Goal: Information Seeking & Learning: Compare options

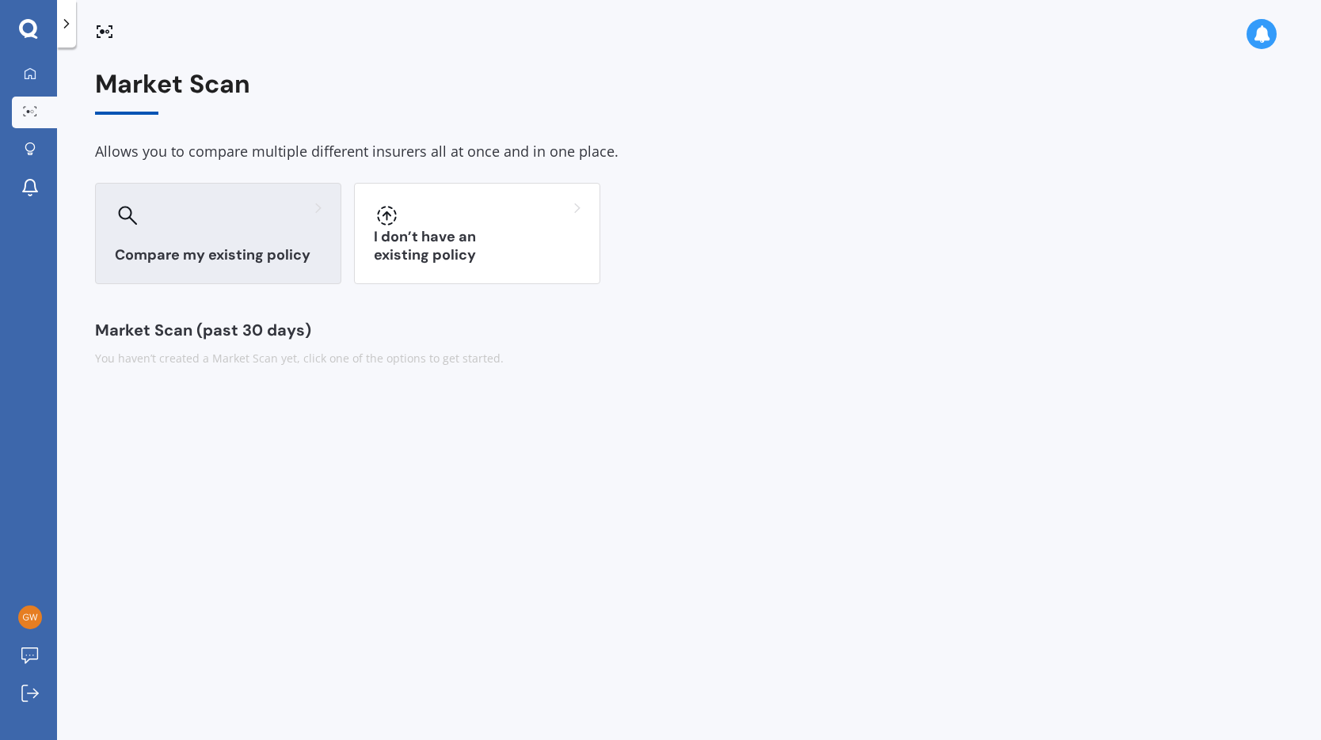
click at [197, 253] on h3 "Compare my existing policy" at bounding box center [218, 255] width 207 height 18
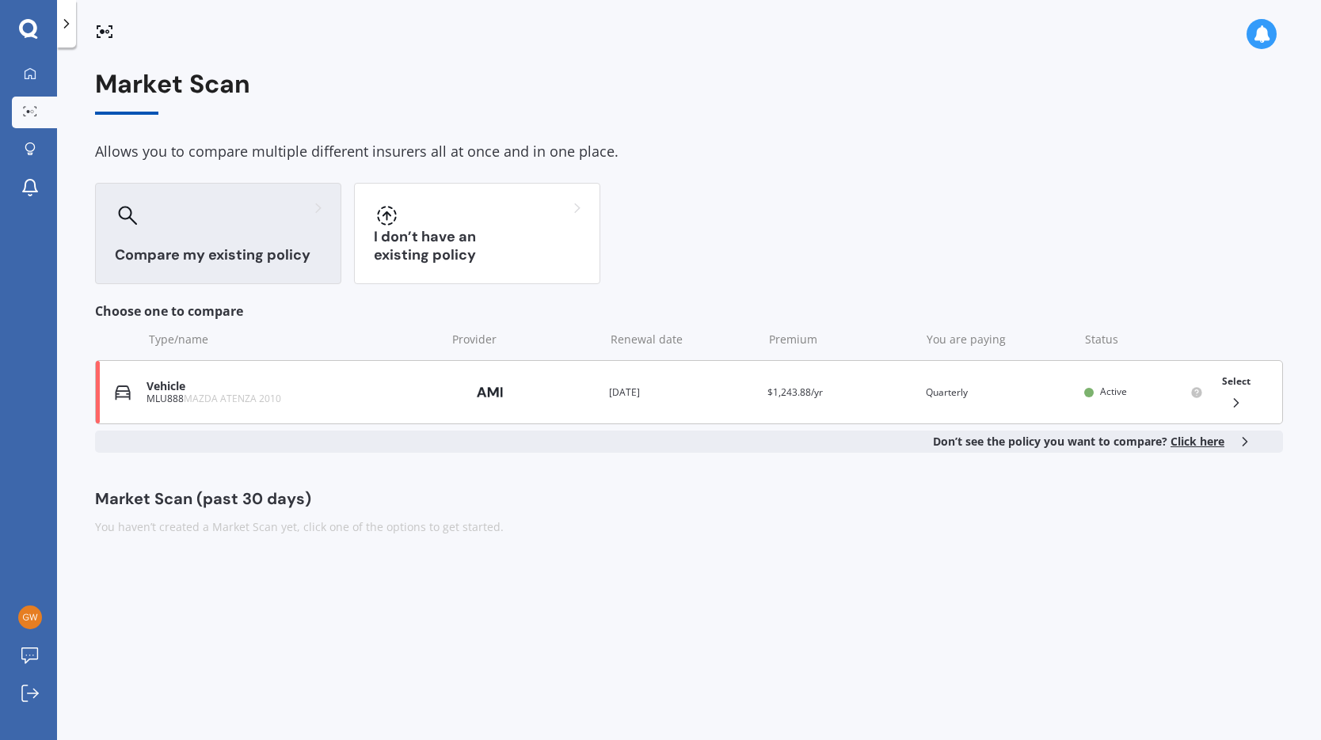
click at [187, 390] on div "Vehicle" at bounding box center [291, 386] width 291 height 13
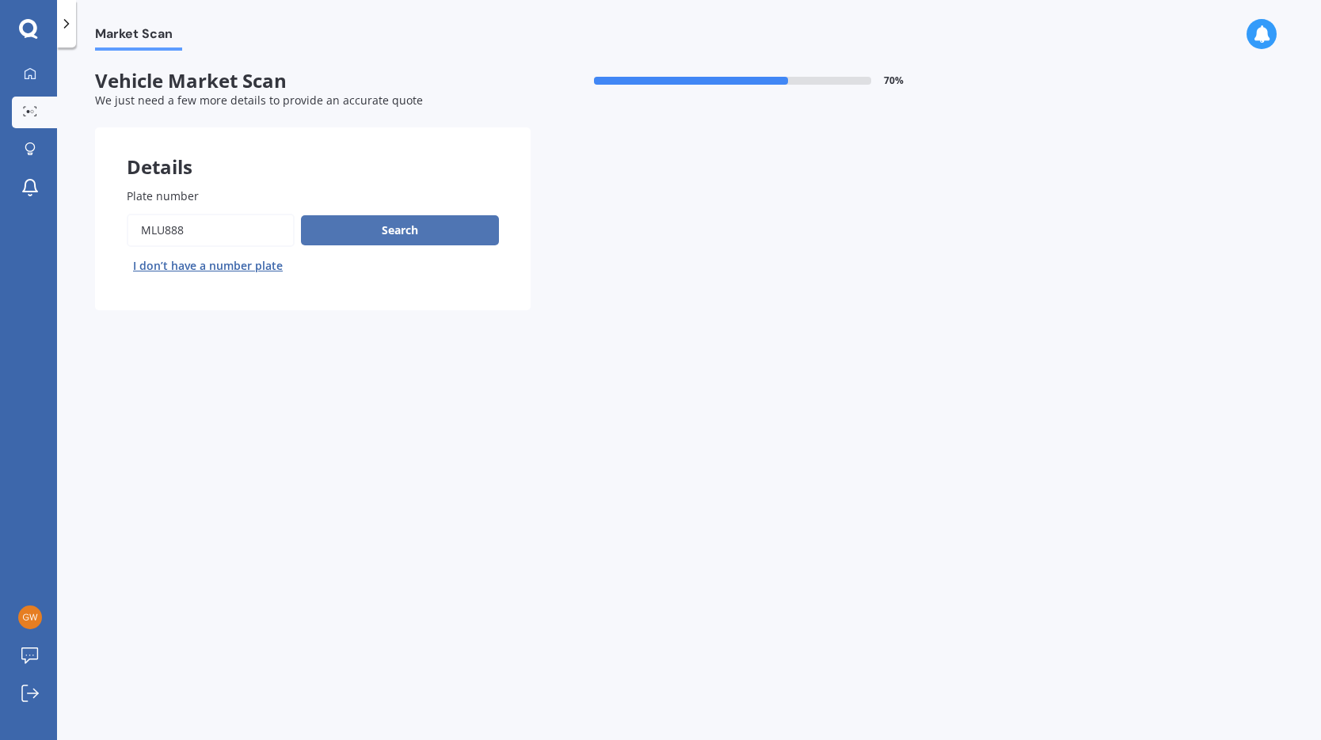
click at [391, 230] on button "Search" at bounding box center [400, 230] width 198 height 30
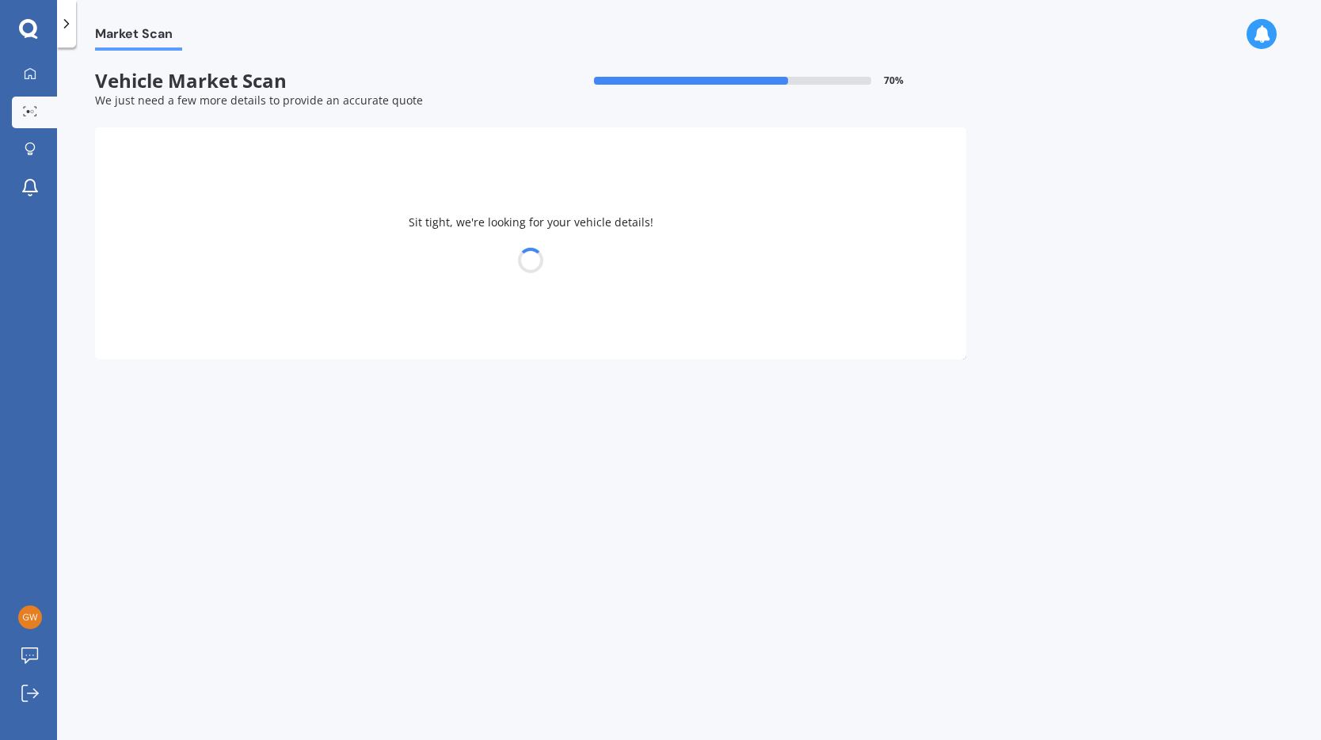
select select "MAZDA"
select select "ATENZA"
select select "25"
select select "09"
select select "1962"
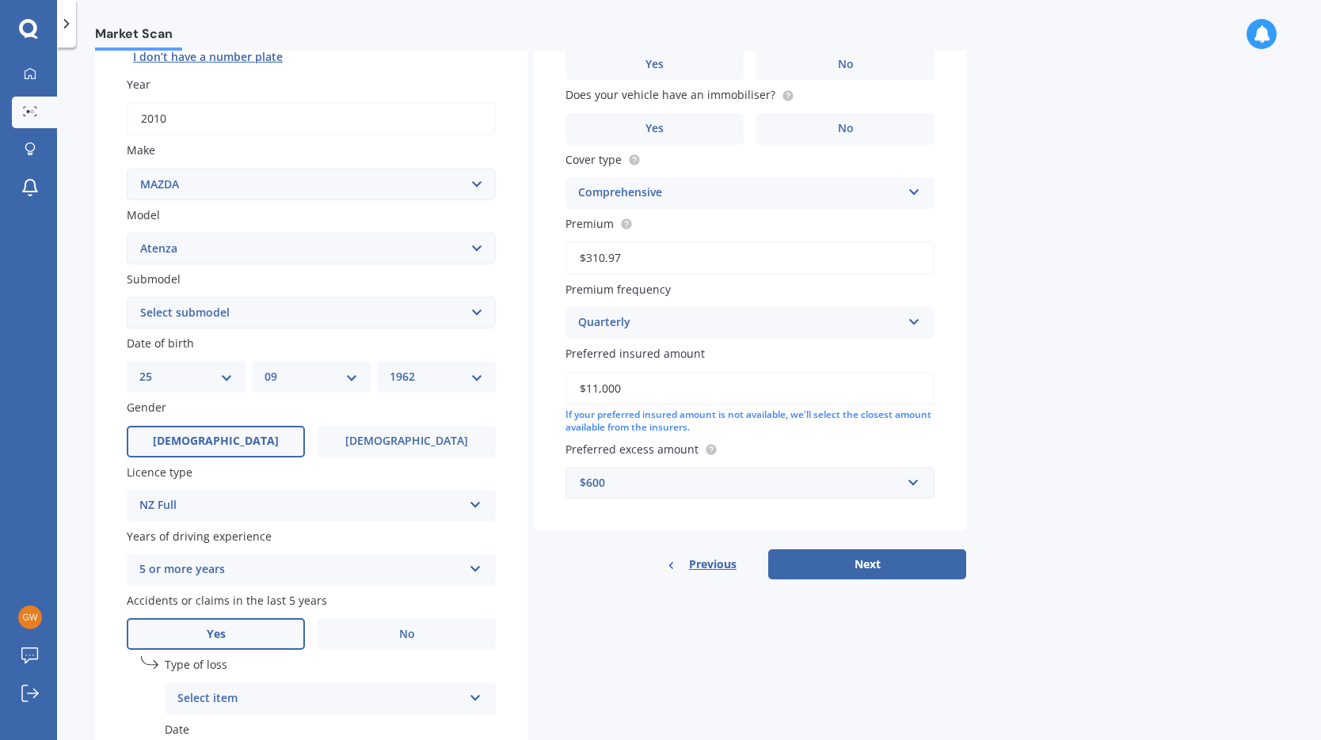
scroll to position [356, 0]
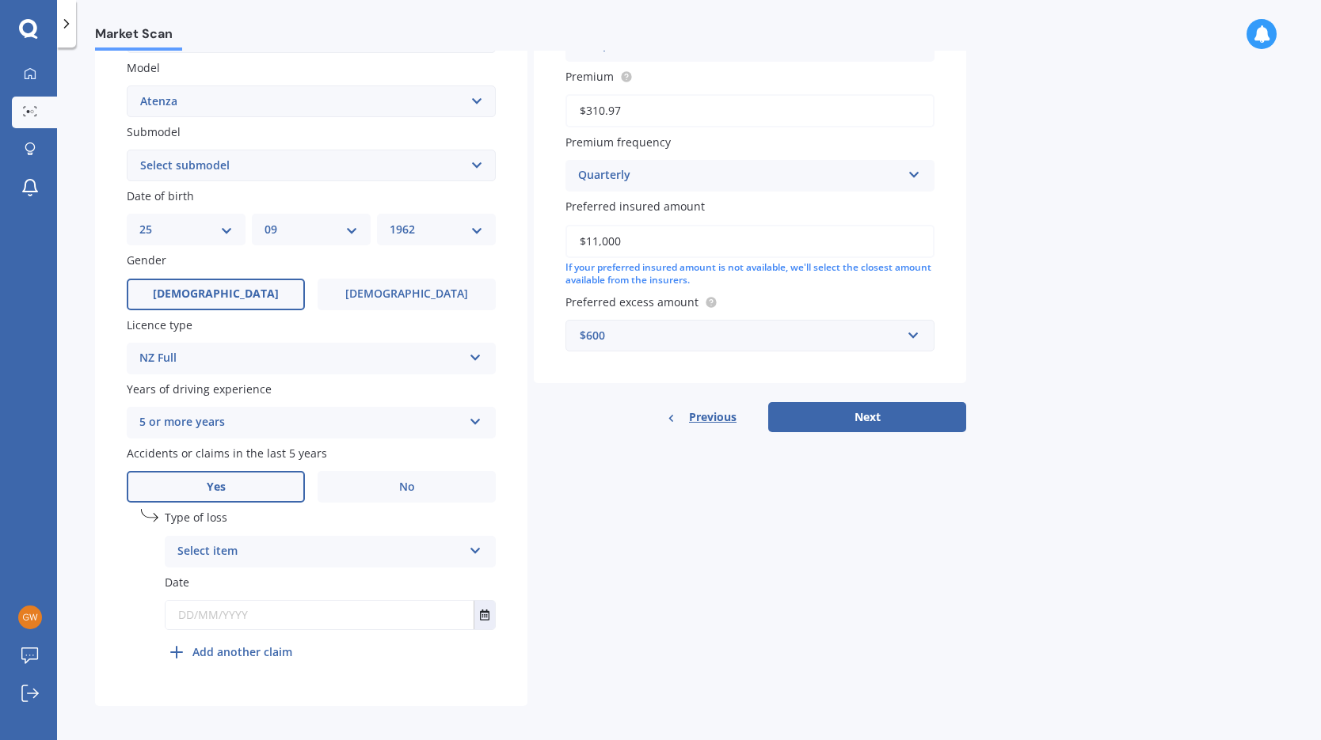
click at [213, 542] on div "Select item" at bounding box center [319, 551] width 285 height 19
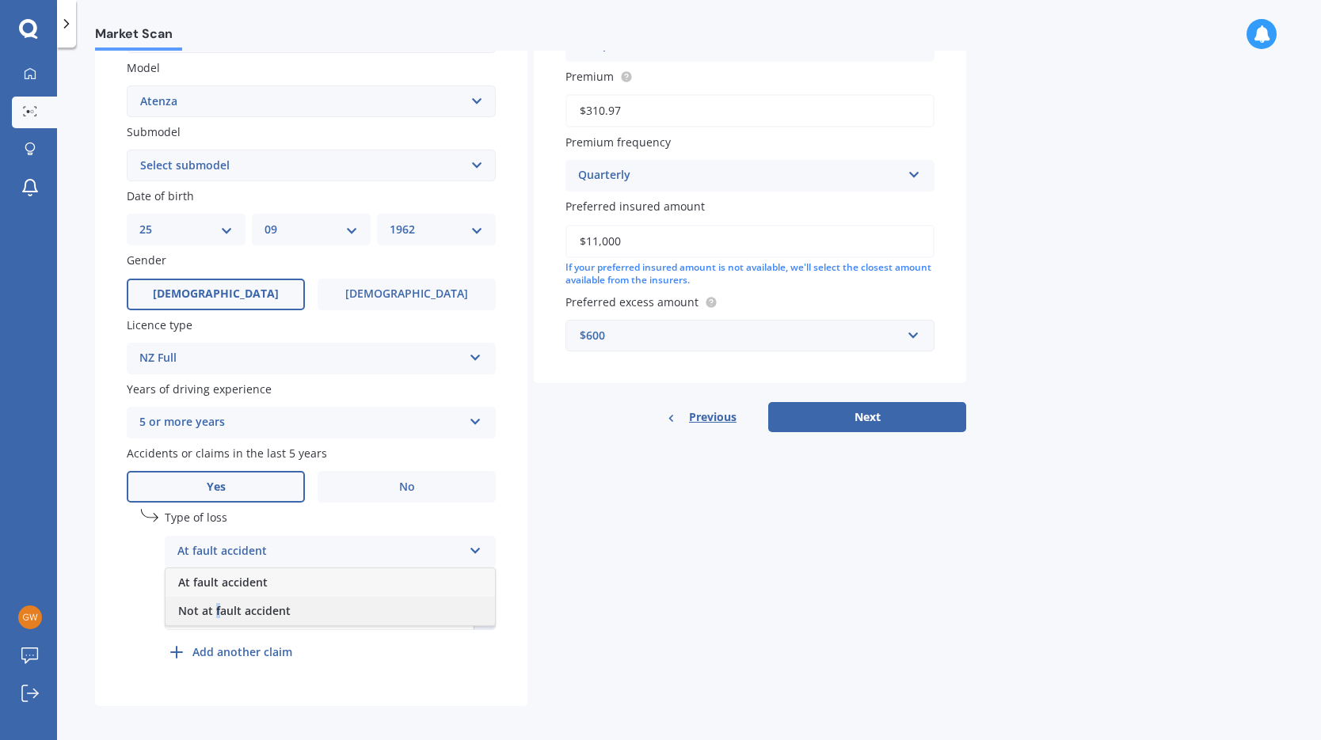
click at [217, 603] on span "Not at fault accident" at bounding box center [234, 610] width 112 height 15
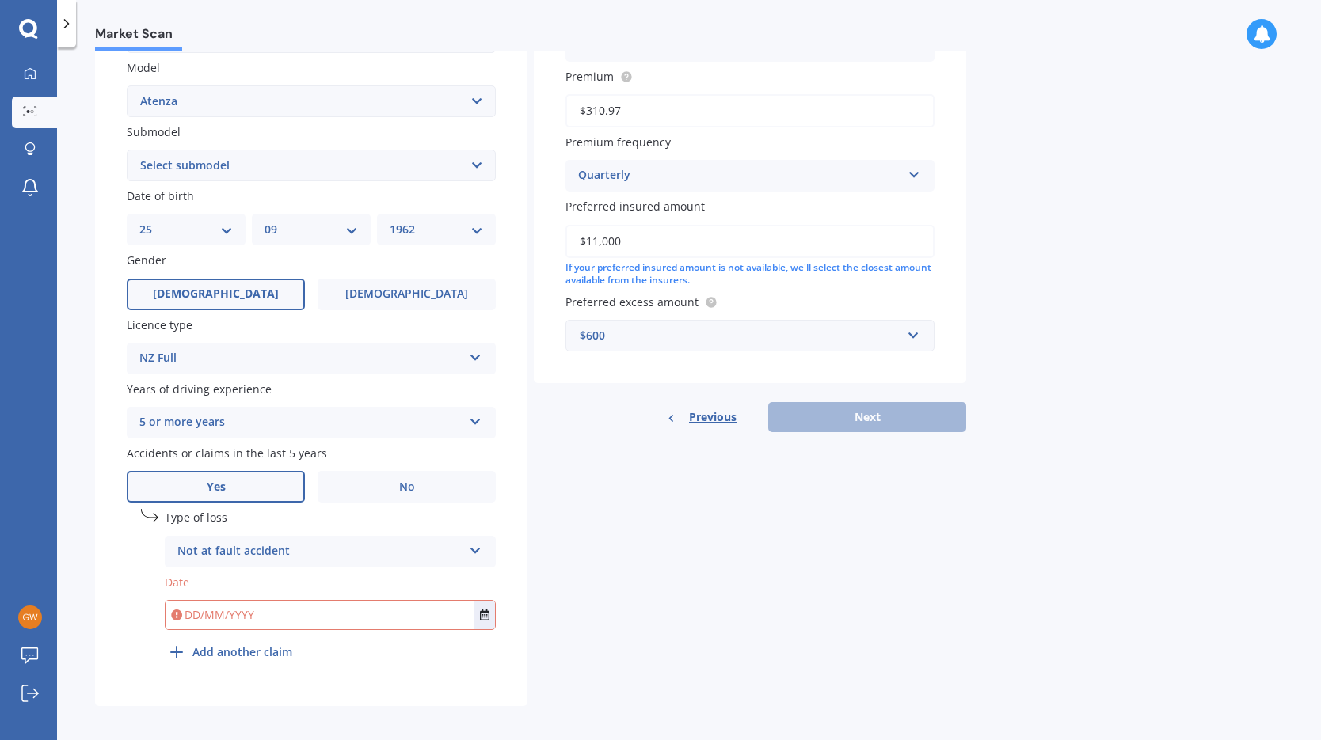
click at [99, 617] on div "Plate number Search I don’t have a number plate Year 2010 Make Select make AC A…" at bounding box center [311, 253] width 432 height 906
click at [480, 610] on icon "Select date" at bounding box center [485, 615] width 10 height 11
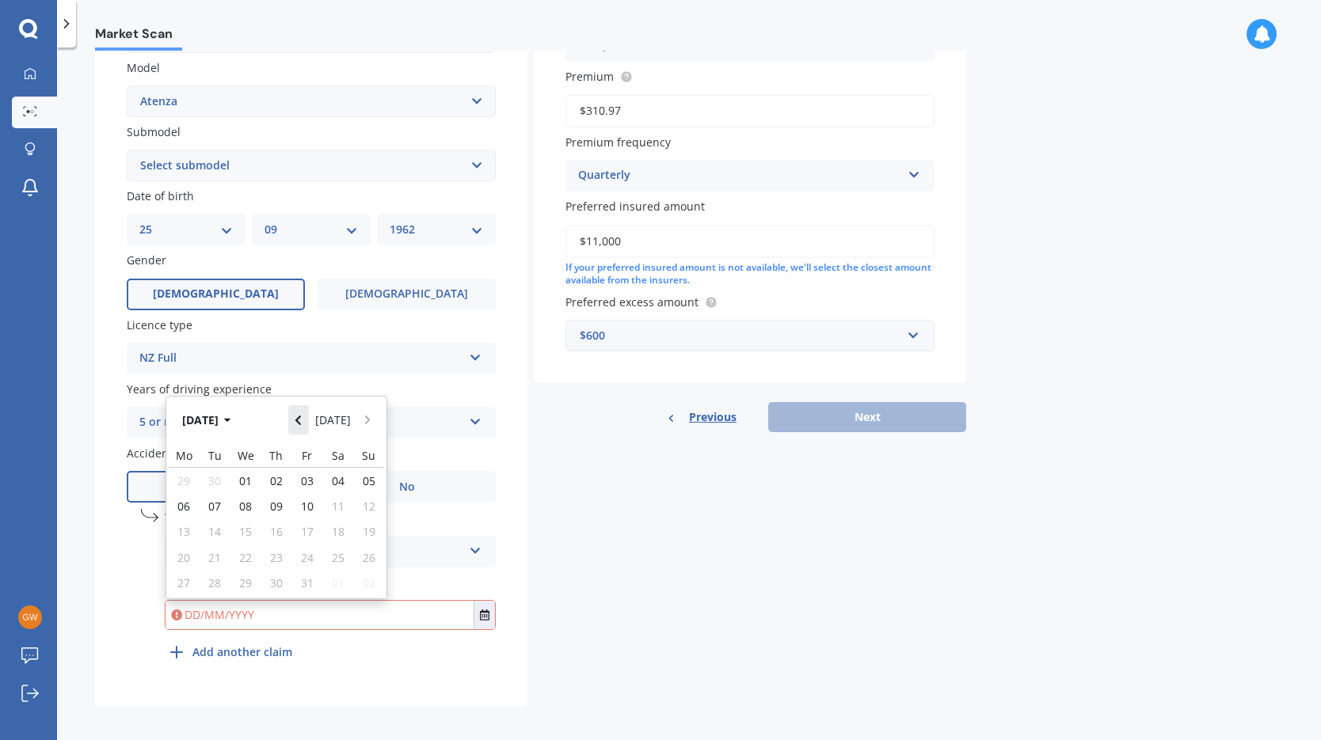
click at [301, 416] on icon "Navigate back" at bounding box center [298, 421] width 6 height 10
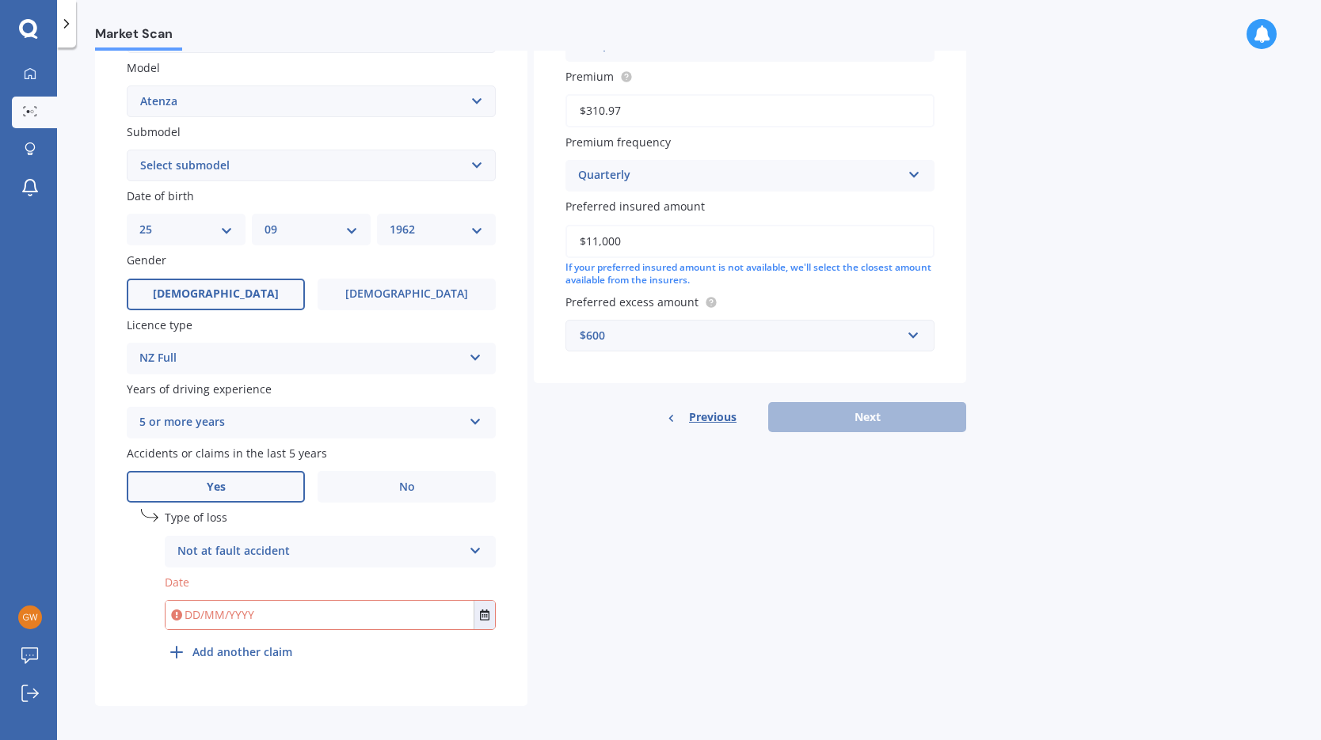
click at [767, 678] on div "Details Plate number Search I don’t have a number plate Year 2010 Make Select m…" at bounding box center [530, 238] width 871 height 935
